Goal: Communication & Community: Share content

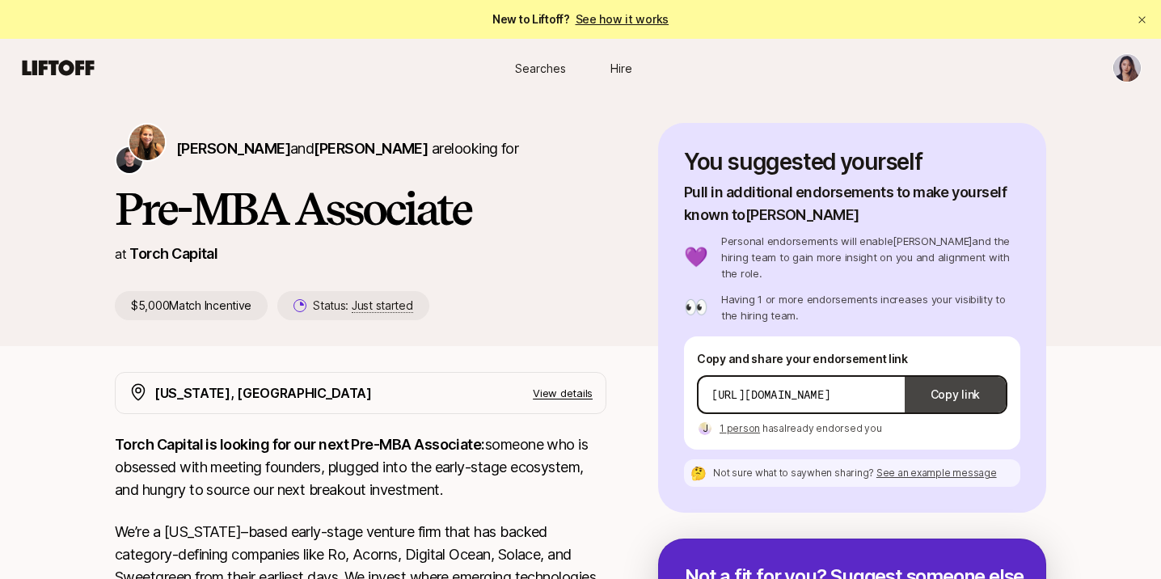
click at [978, 372] on button "Copy link" at bounding box center [955, 394] width 101 height 45
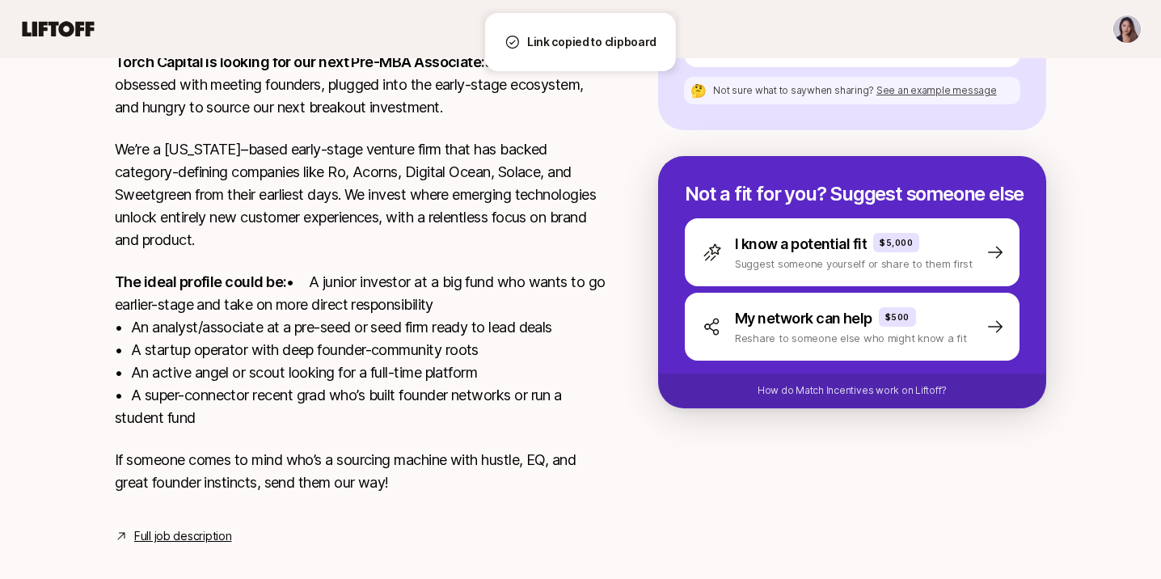
scroll to position [424, 0]
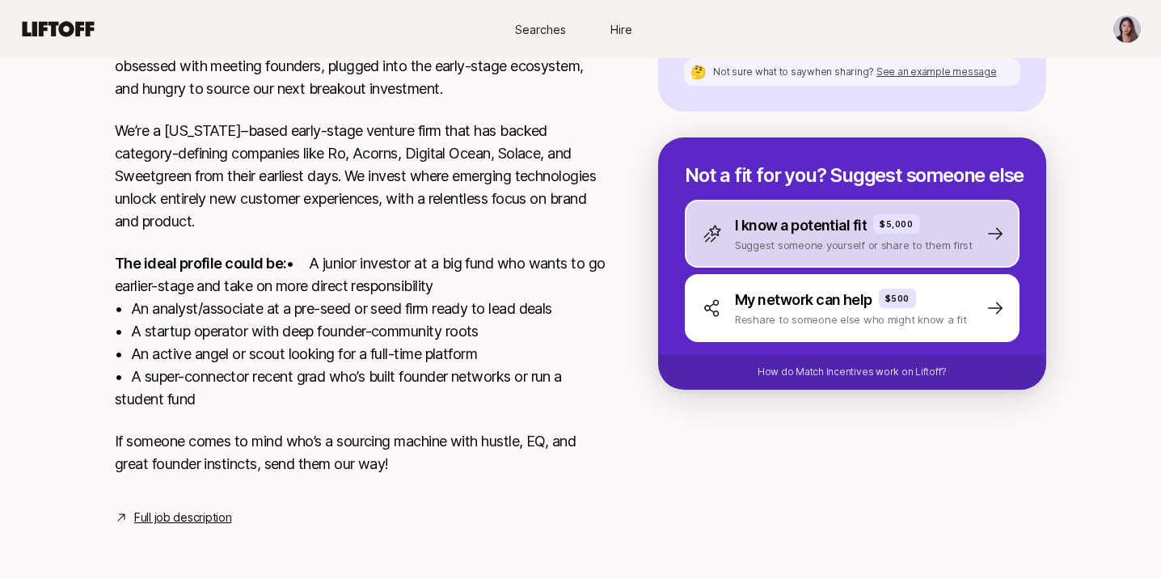
click at [773, 220] on div "I know a potential fit $5,000 Suggest someone yourself or share to them first" at bounding box center [852, 234] width 335 height 68
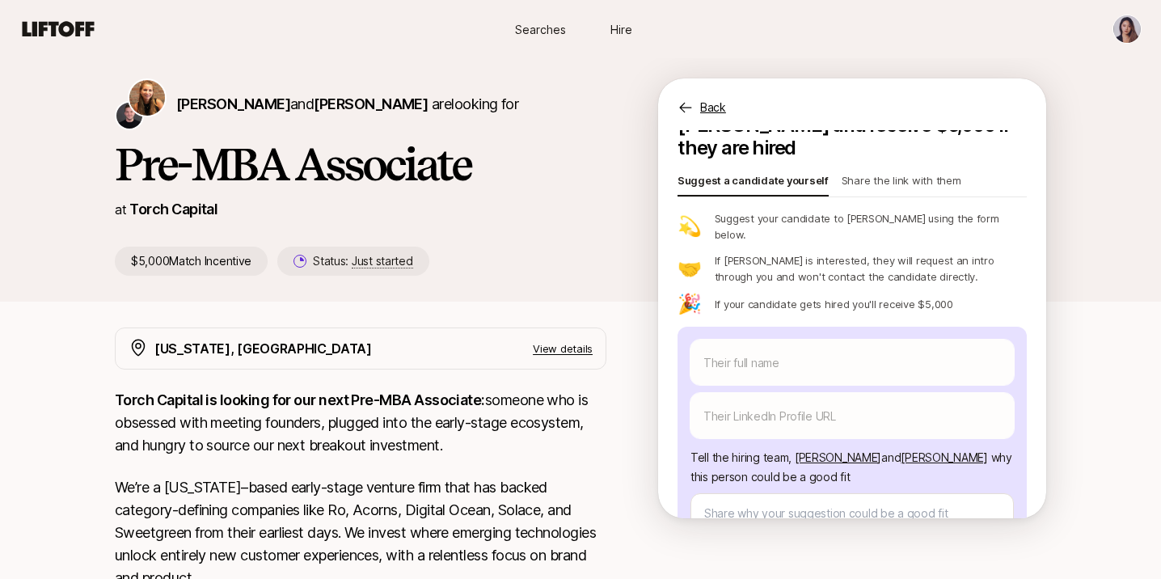
scroll to position [32, 0]
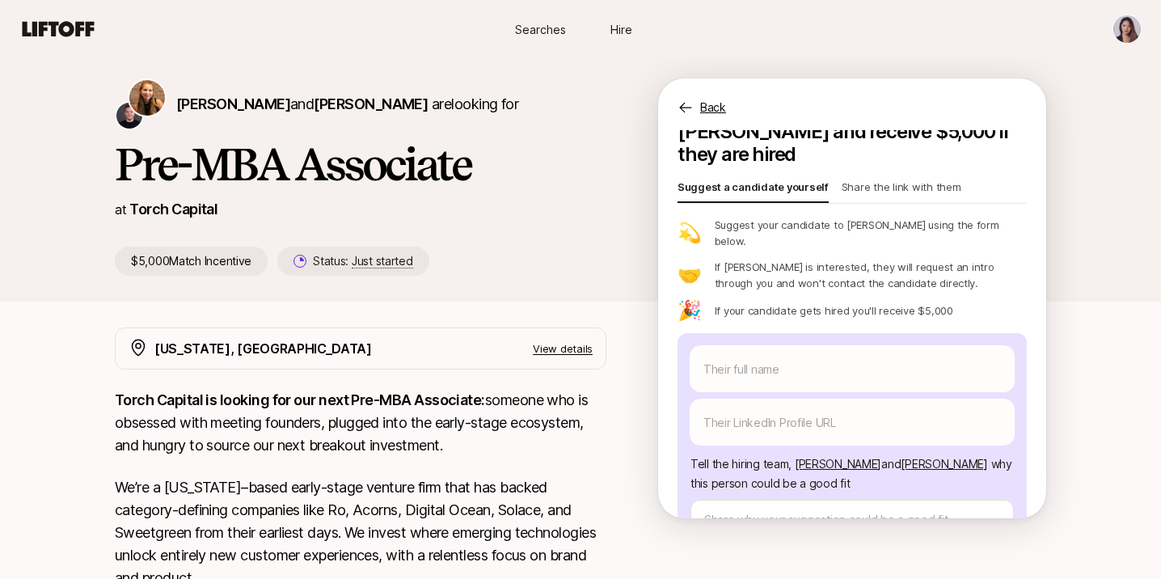
click at [888, 179] on p "Share the link with them" at bounding box center [902, 190] width 120 height 23
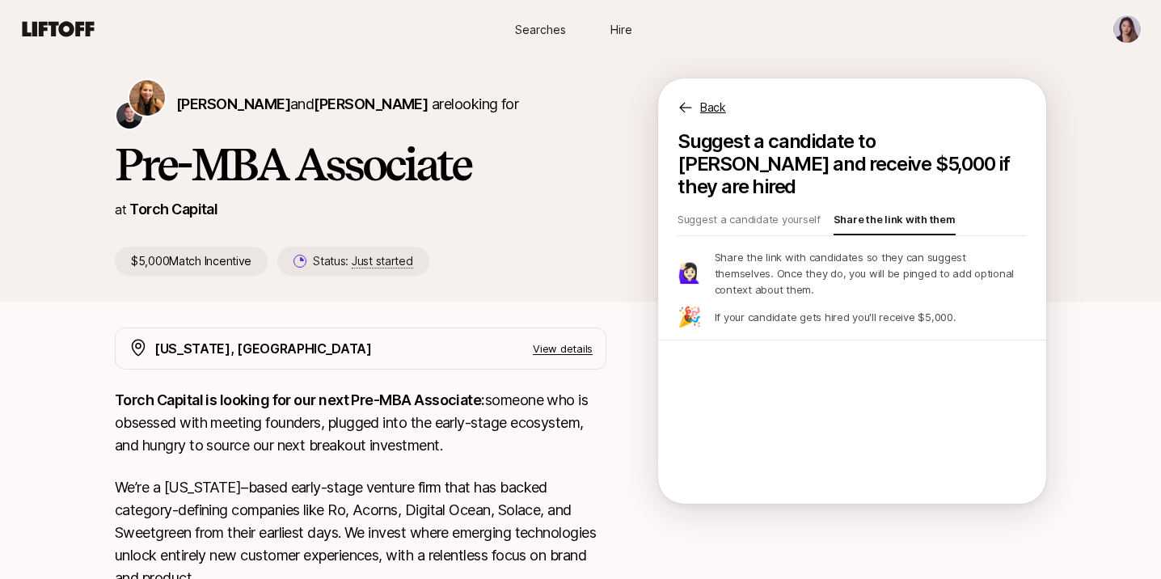
scroll to position [0, 0]
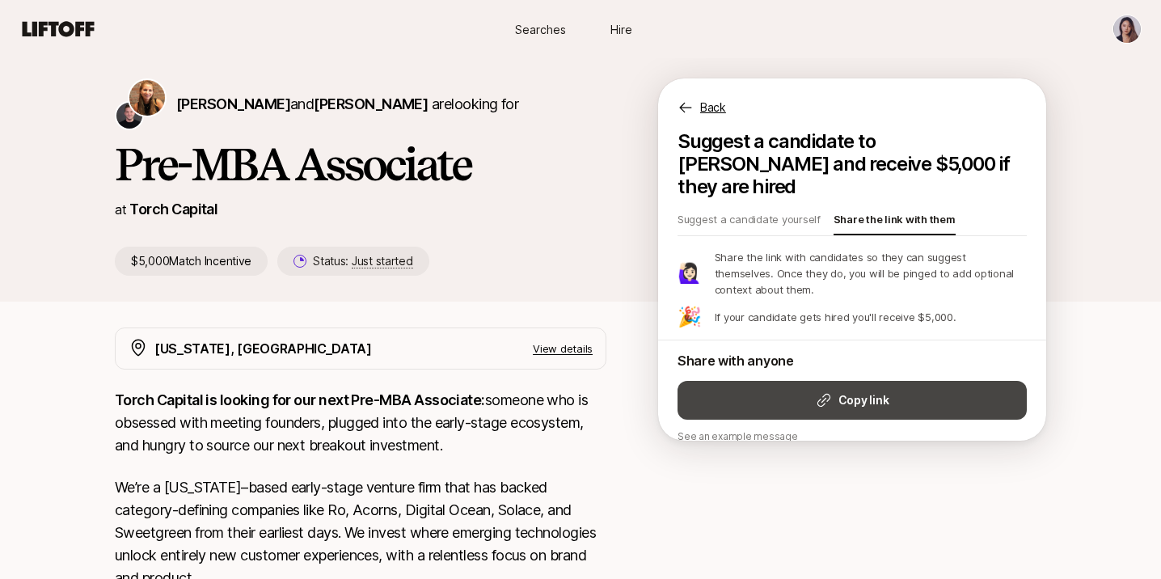
click at [836, 381] on button "Copy link" at bounding box center [852, 400] width 349 height 39
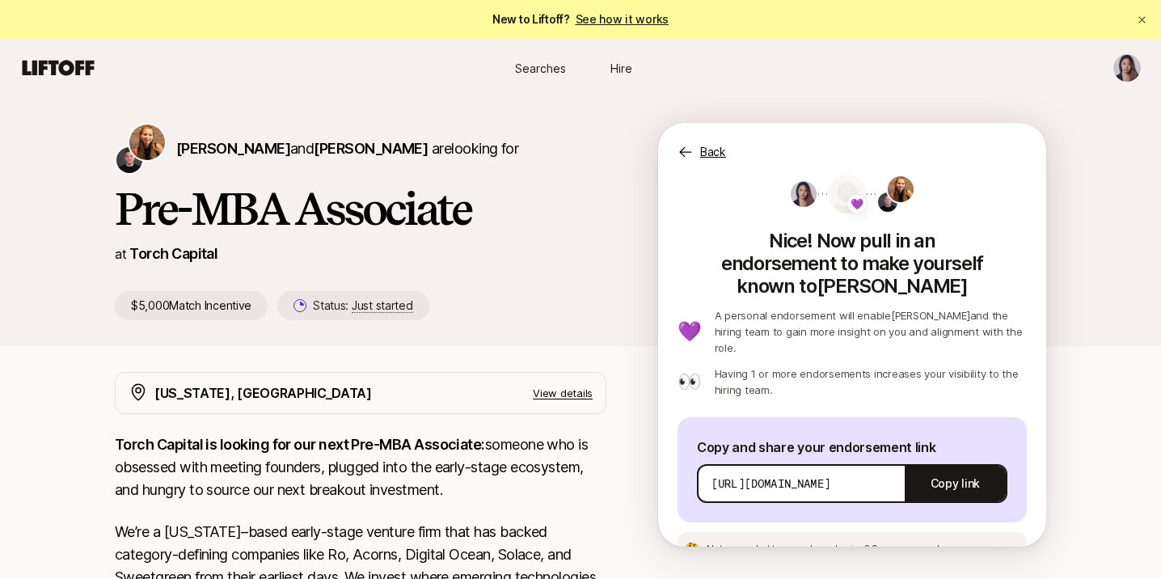
click at [706, 158] on p "Back" at bounding box center [713, 151] width 26 height 19
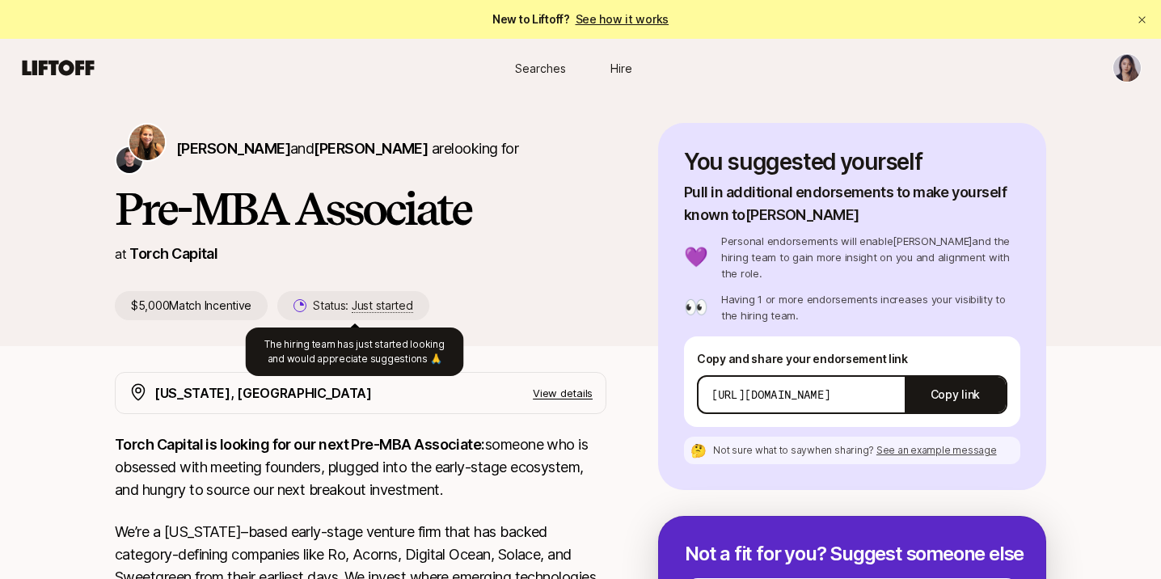
click at [384, 309] on span "Just started" at bounding box center [382, 305] width 61 height 15
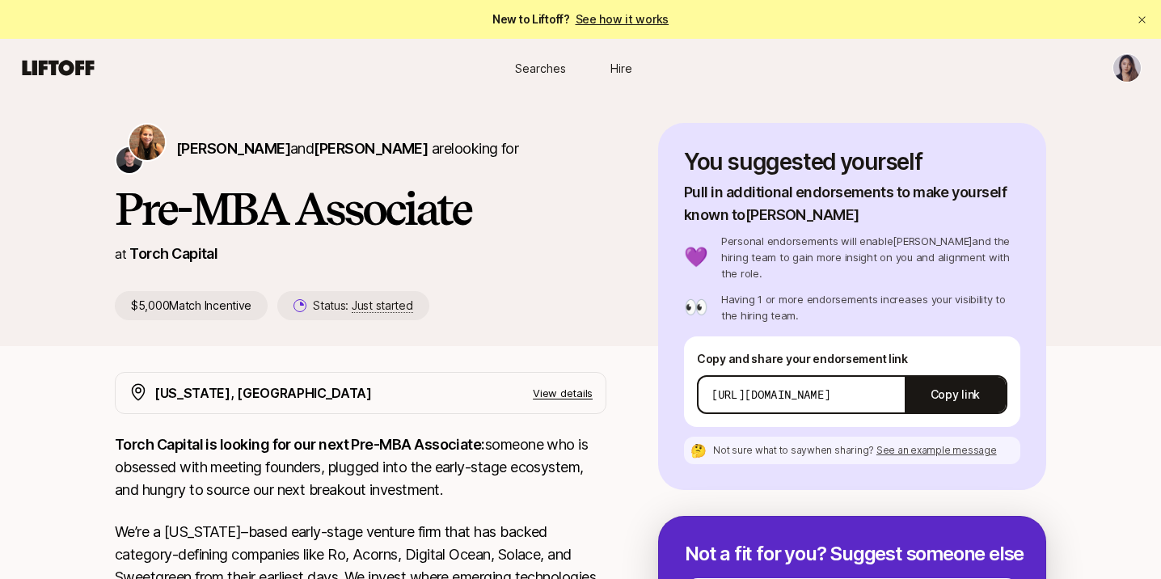
click at [301, 305] on icon at bounding box center [302, 303] width 3 height 3
click at [395, 308] on span "Just started" at bounding box center [382, 305] width 61 height 15
click at [571, 399] on p "View details" at bounding box center [563, 393] width 60 height 16
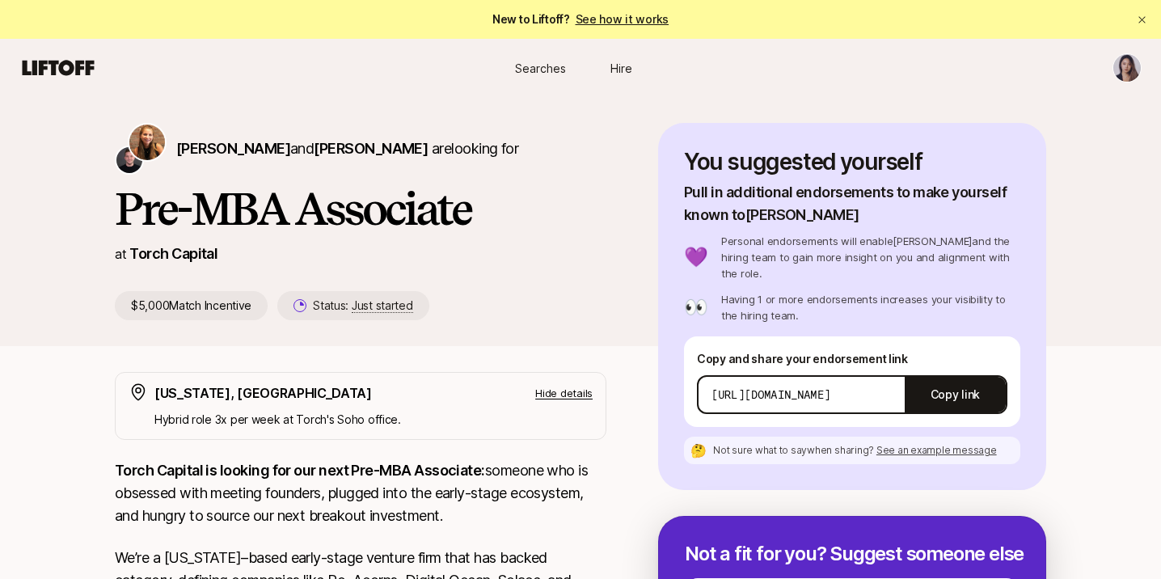
click at [1131, 67] on html "New to Liftoff? See how it works Searches Hire Searches Hire [PERSON_NAME] and …" at bounding box center [580, 289] width 1161 height 579
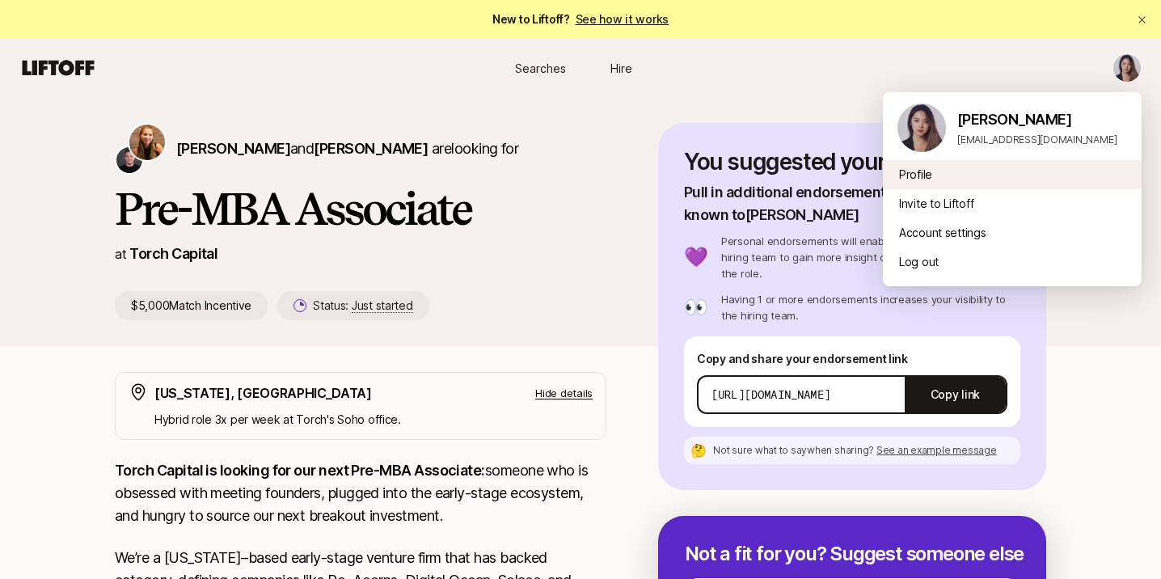
click at [933, 182] on div "Profile" at bounding box center [1012, 174] width 259 height 29
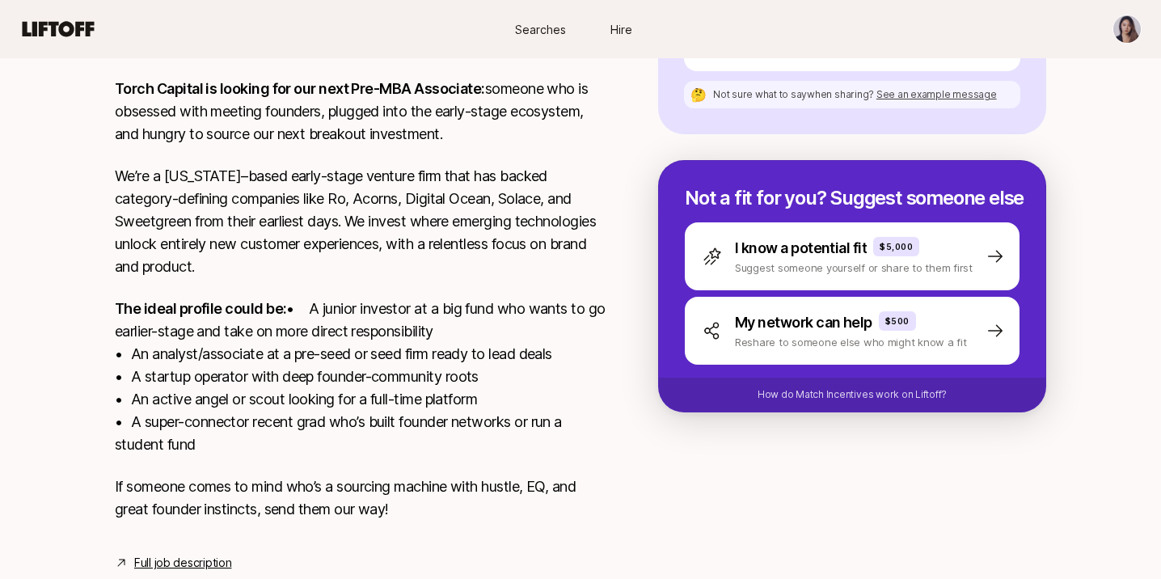
scroll to position [342, 0]
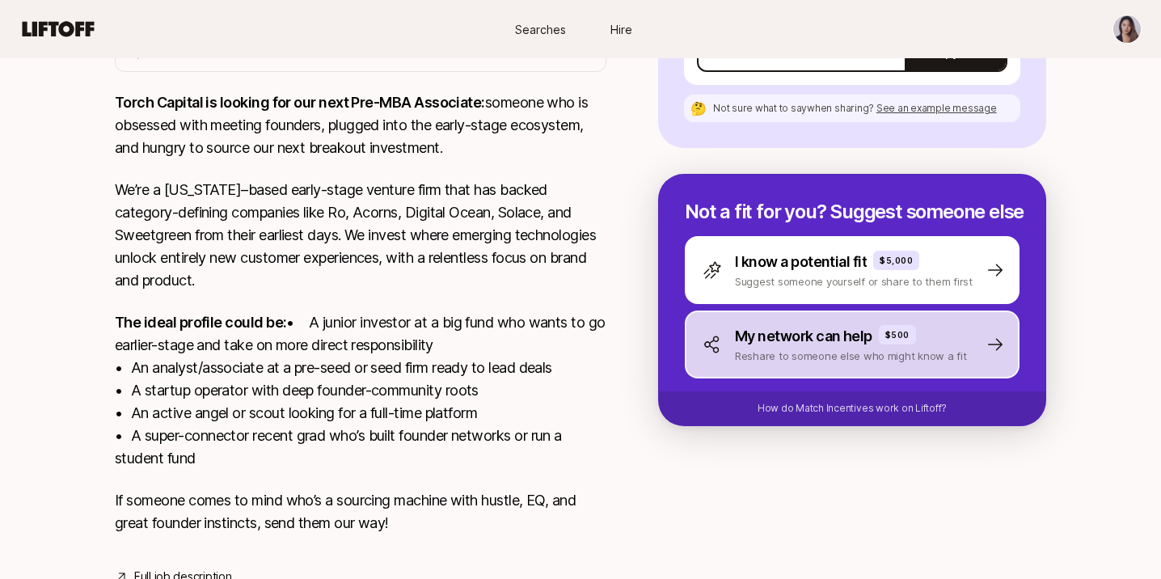
click at [788, 325] on p "My network can help" at bounding box center [803, 336] width 137 height 23
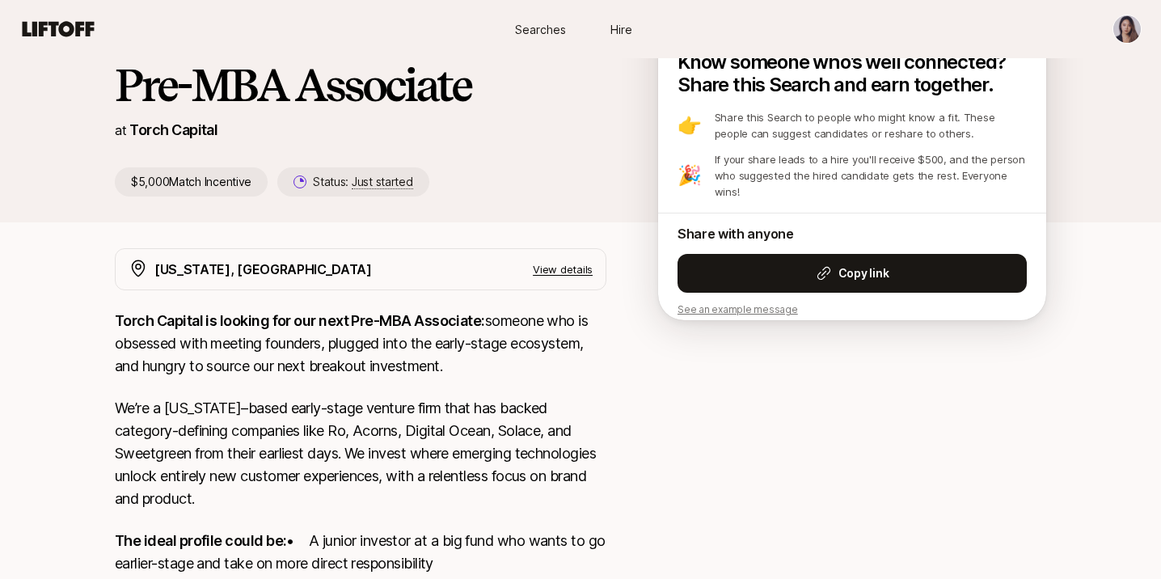
scroll to position [0, 0]
